Goal: Information Seeking & Learning: Find specific fact

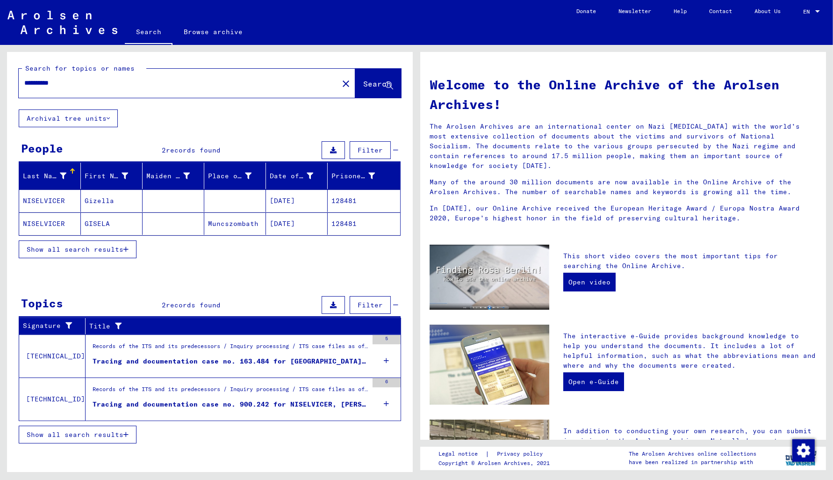
click at [71, 84] on input "**********" at bounding box center [175, 83] width 303 height 10
type input "*"
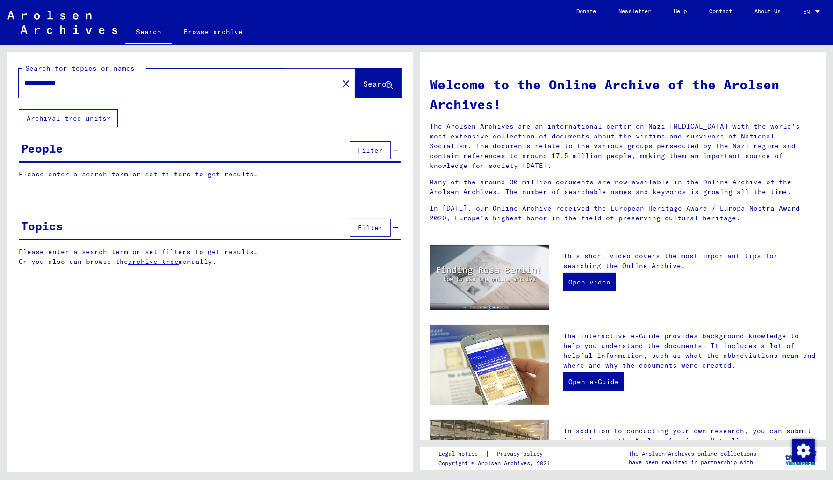
click at [363, 85] on span "Search" at bounding box center [377, 83] width 28 height 9
click at [94, 85] on input "**********" at bounding box center [175, 83] width 303 height 10
click at [53, 79] on input "**********" at bounding box center [175, 83] width 303 height 10
click at [363, 85] on span "Search" at bounding box center [377, 83] width 28 height 9
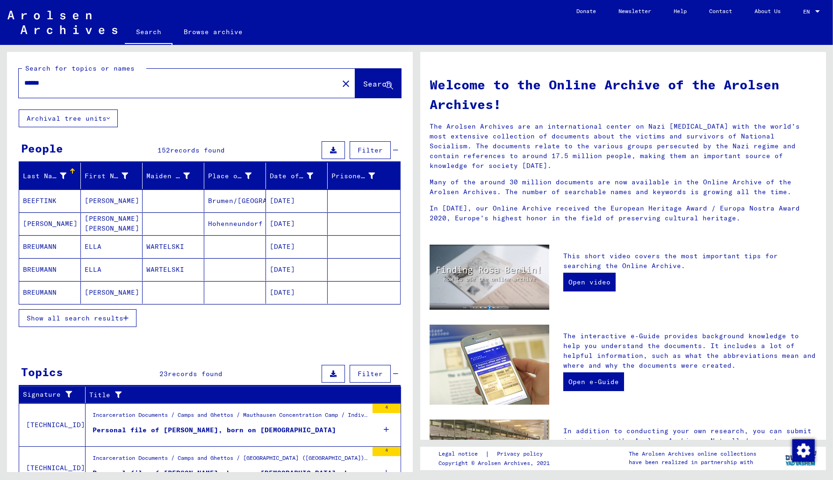
click at [59, 86] on input "******" at bounding box center [175, 83] width 303 height 10
type input "**********"
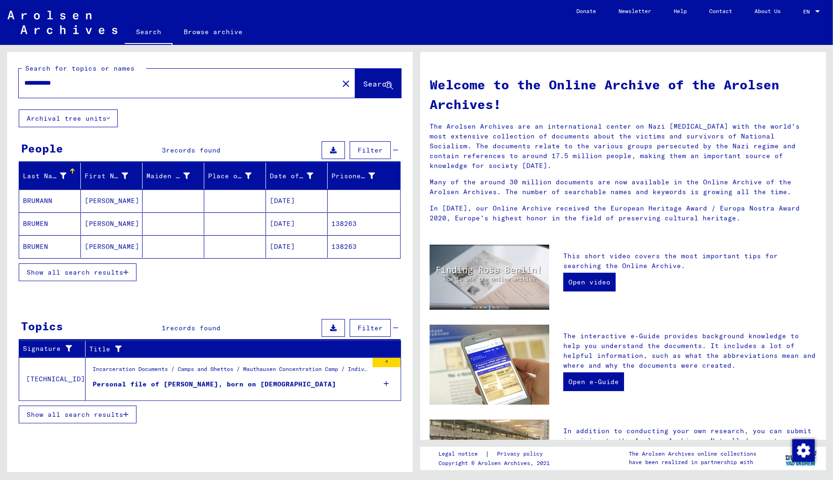
click at [40, 201] on mat-cell "BRUMANN" at bounding box center [50, 200] width 62 height 22
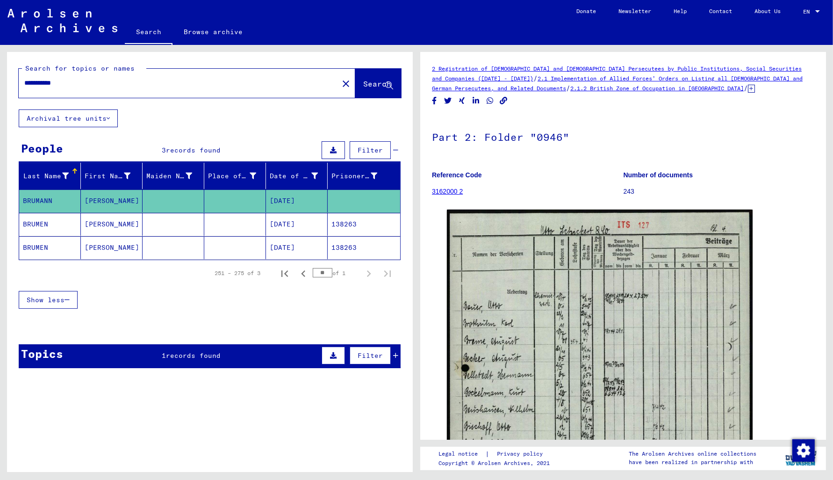
click at [349, 221] on mat-cell "138263" at bounding box center [364, 224] width 72 height 23
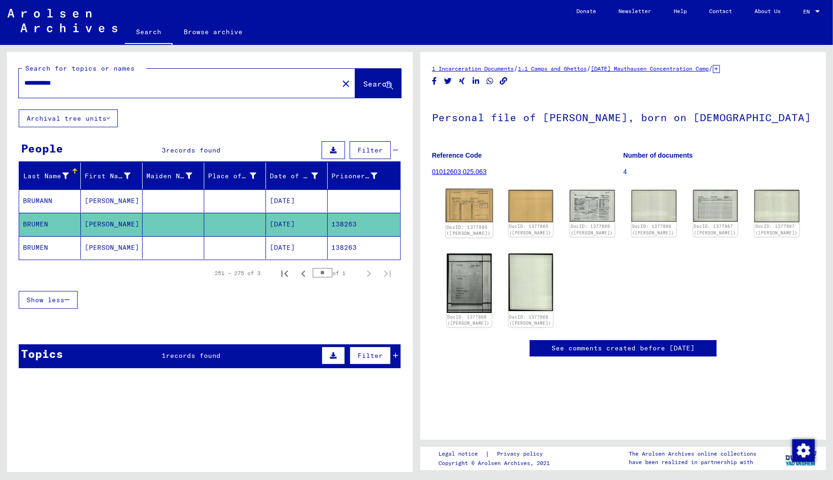
click at [467, 195] on img at bounding box center [469, 205] width 47 height 33
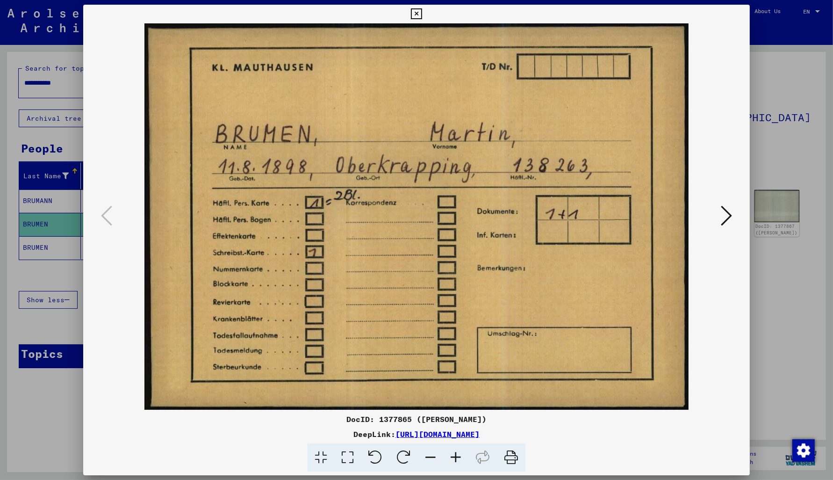
click at [731, 216] on icon at bounding box center [726, 215] width 11 height 22
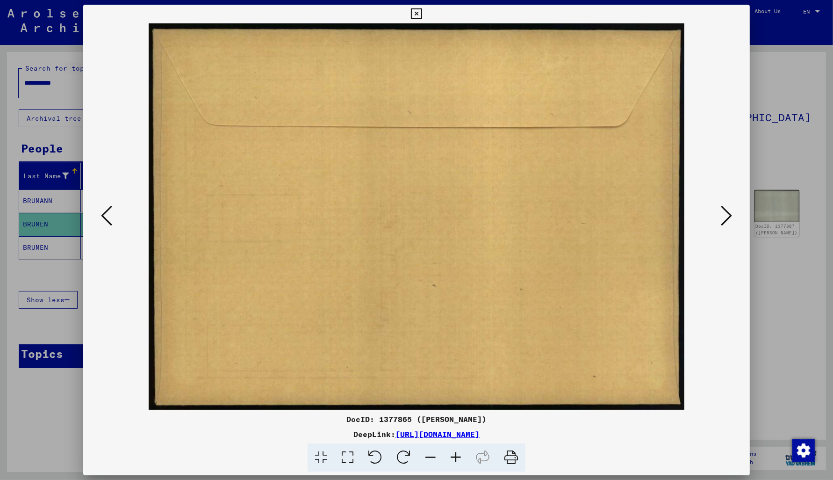
click at [730, 216] on icon at bounding box center [726, 215] width 11 height 22
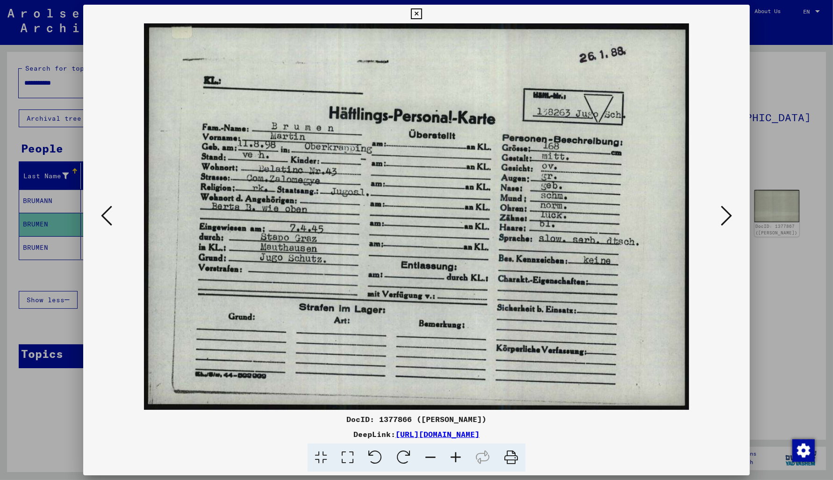
click at [730, 216] on icon at bounding box center [726, 215] width 11 height 22
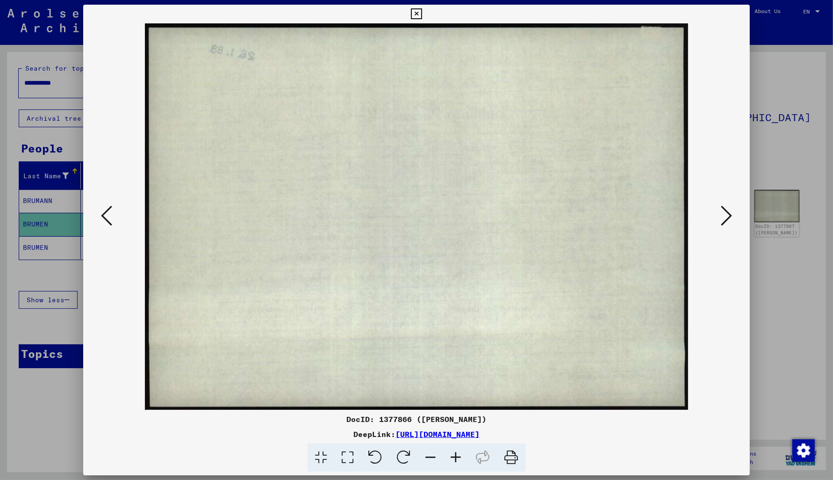
click at [422, 17] on icon at bounding box center [416, 13] width 11 height 11
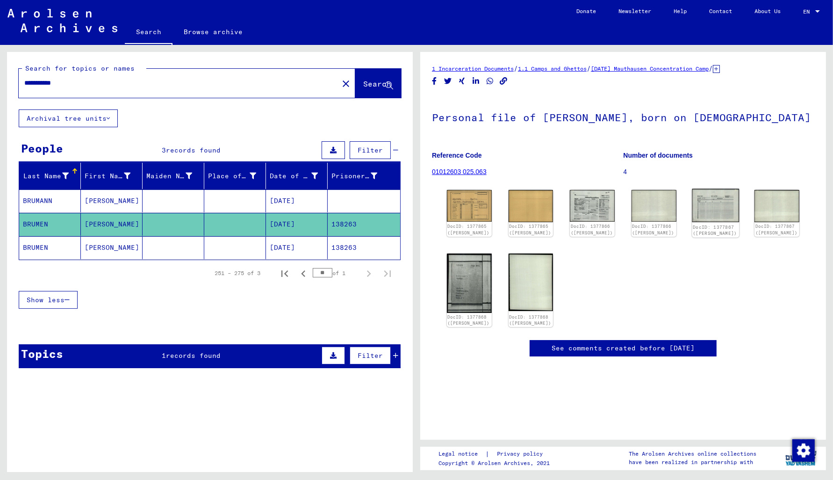
click at [706, 201] on img at bounding box center [715, 206] width 47 height 34
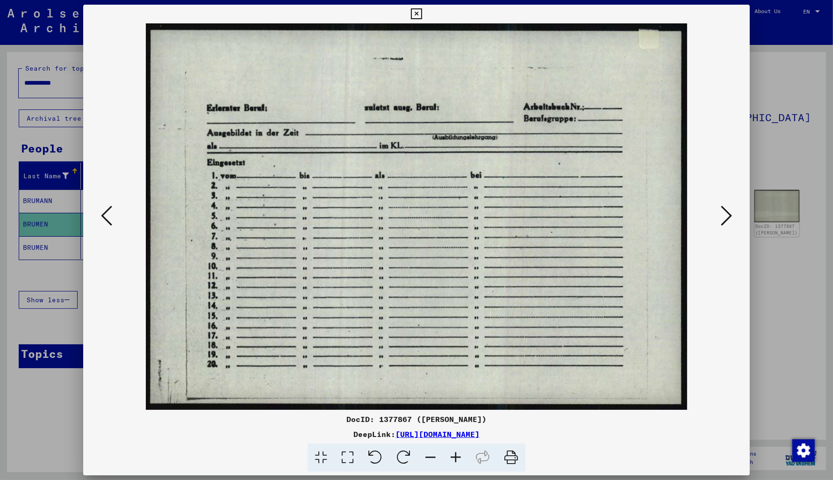
click at [422, 14] on icon at bounding box center [416, 13] width 11 height 11
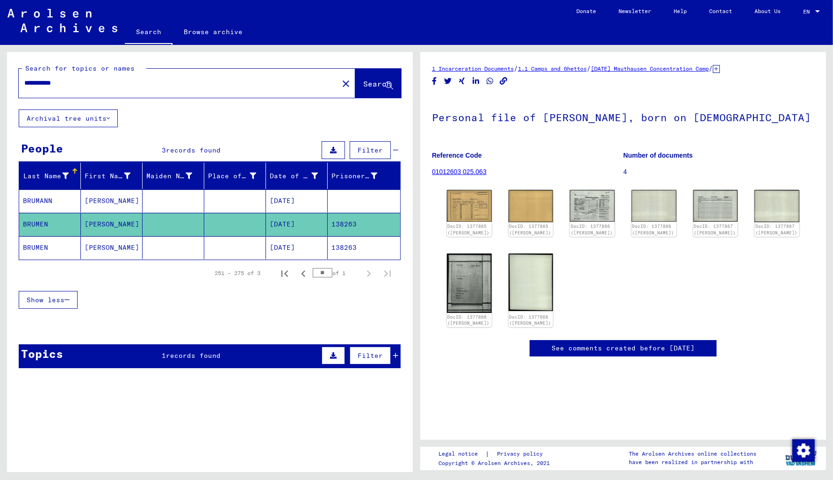
click at [348, 253] on mat-cell "138263" at bounding box center [364, 247] width 72 height 23
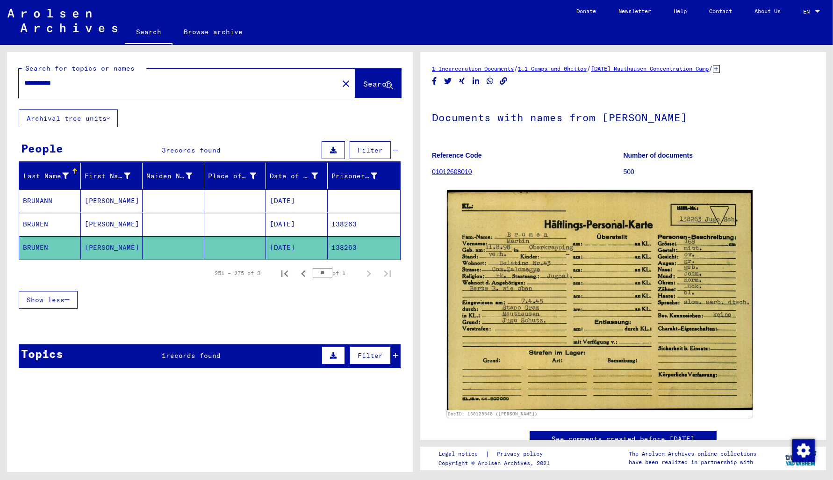
click at [344, 218] on mat-cell "138263" at bounding box center [364, 224] width 72 height 23
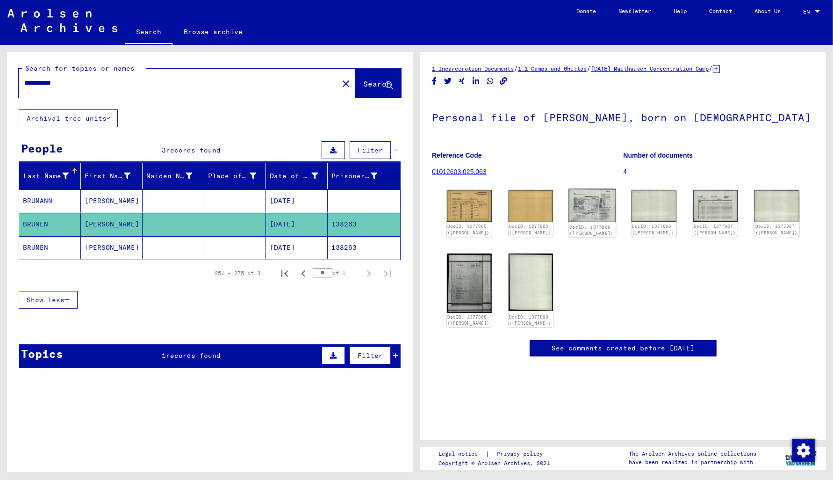
click at [600, 207] on img at bounding box center [592, 205] width 47 height 33
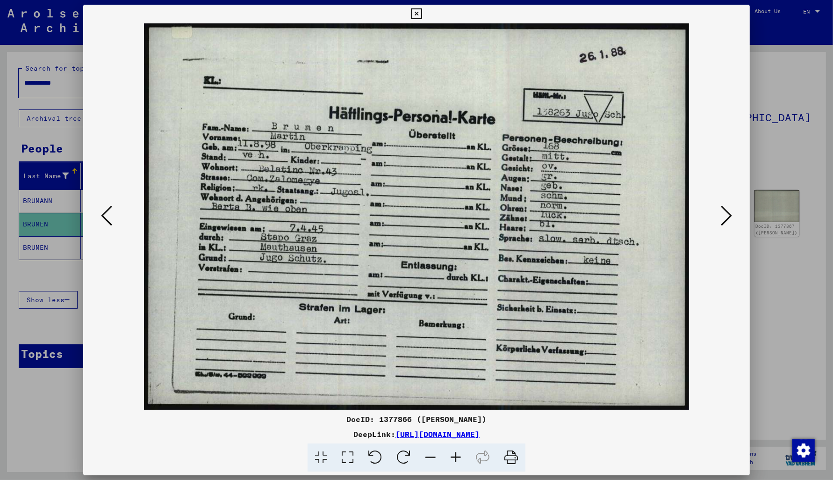
click at [729, 213] on icon at bounding box center [726, 215] width 11 height 22
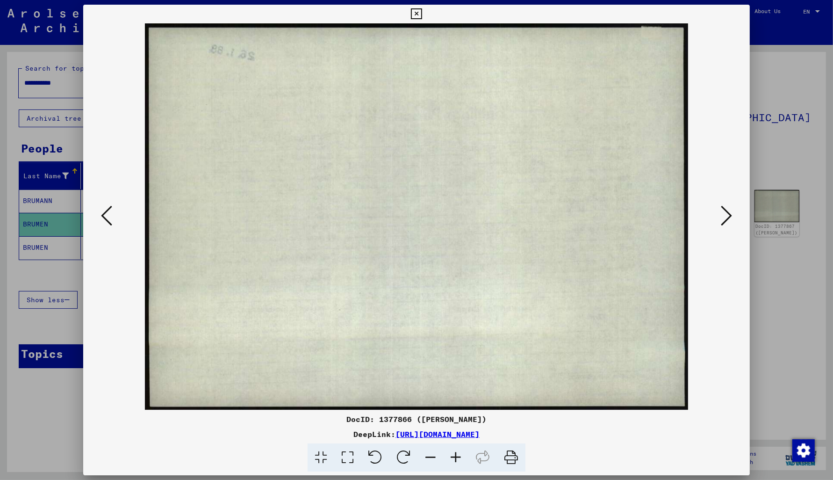
click at [729, 213] on icon at bounding box center [726, 215] width 11 height 22
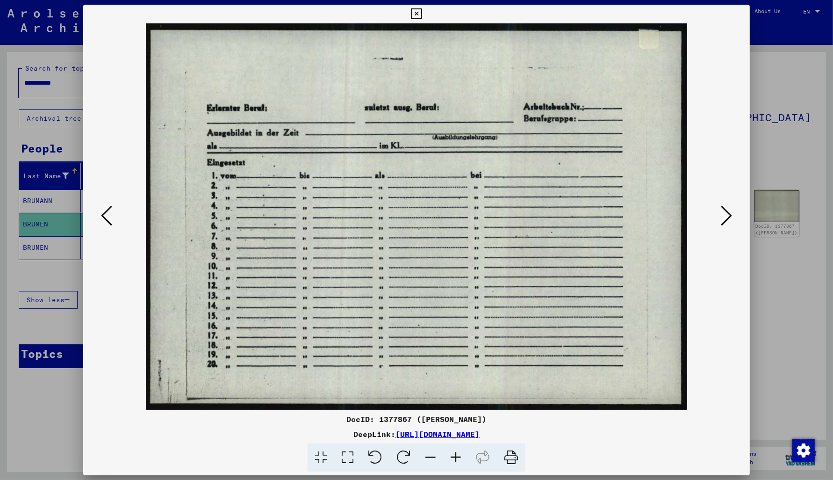
click at [729, 213] on icon at bounding box center [726, 215] width 11 height 22
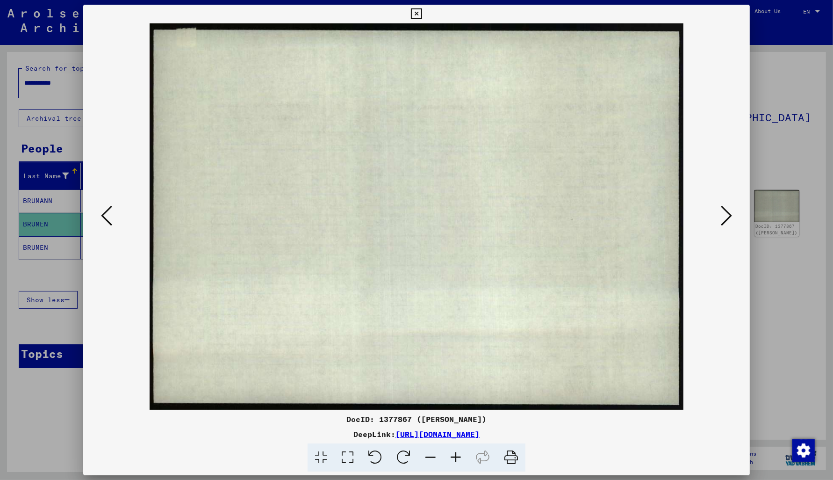
click at [729, 213] on icon at bounding box center [726, 215] width 11 height 22
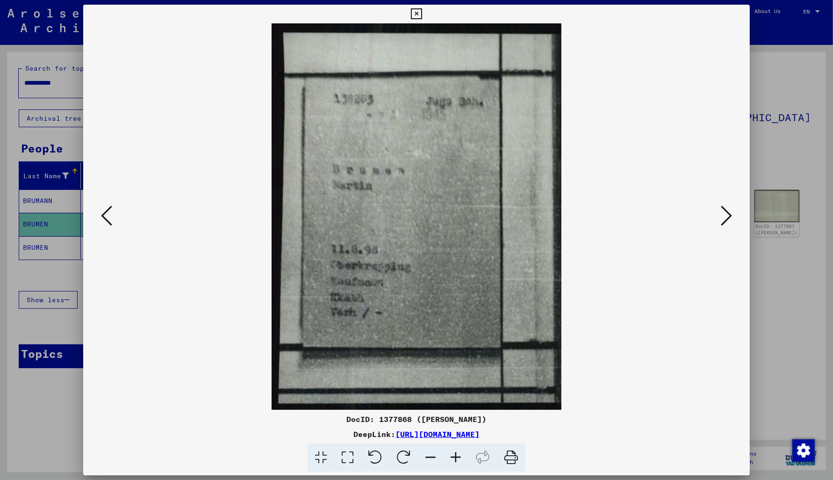
click at [440, 291] on img at bounding box center [416, 216] width 603 height 386
click at [422, 14] on icon at bounding box center [416, 13] width 11 height 11
